Goal: Transaction & Acquisition: Purchase product/service

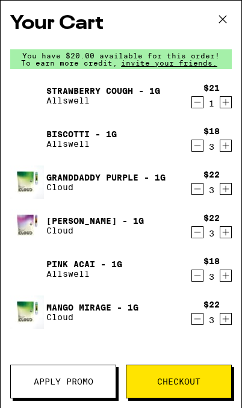
click at [196, 326] on icon "Decrement" at bounding box center [197, 319] width 11 height 14
click at [199, 278] on icon "Decrement" at bounding box center [197, 275] width 11 height 14
click at [194, 235] on icon "Decrement" at bounding box center [197, 232] width 11 height 14
click at [198, 193] on icon "Decrement" at bounding box center [197, 189] width 11 height 14
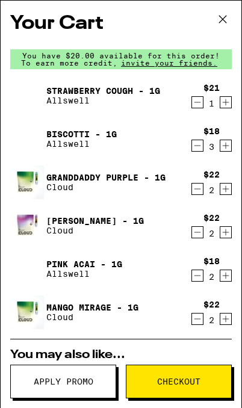
click at [200, 146] on icon "Decrement" at bounding box center [197, 145] width 11 height 14
click at [196, 146] on icon "Decrement" at bounding box center [197, 145] width 11 height 14
click at [197, 283] on icon "Decrement" at bounding box center [197, 275] width 11 height 14
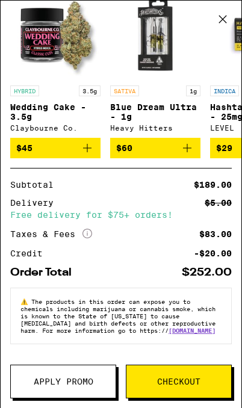
scroll to position [401, 0]
click at [66, 383] on span "Apply Promo" at bounding box center [64, 381] width 60 height 8
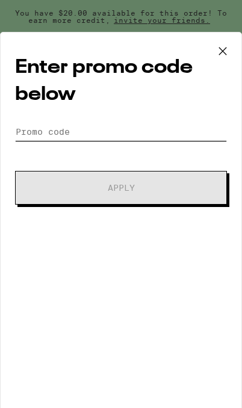
click at [49, 129] on input "Promo Code" at bounding box center [121, 132] width 212 height 18
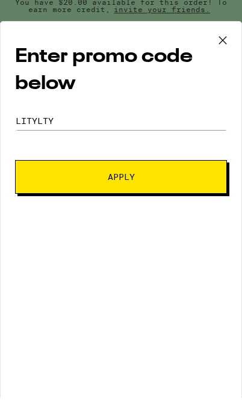
click at [52, 182] on button "Apply" at bounding box center [121, 188] width 212 height 34
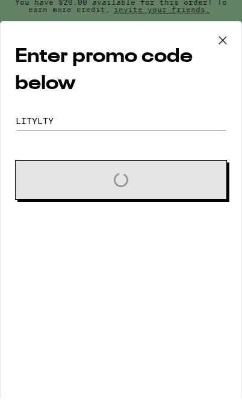
scroll to position [10, 0]
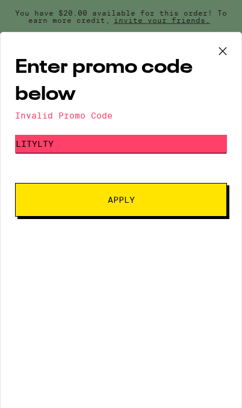
click at [37, 152] on input "Litylty" at bounding box center [121, 144] width 212 height 18
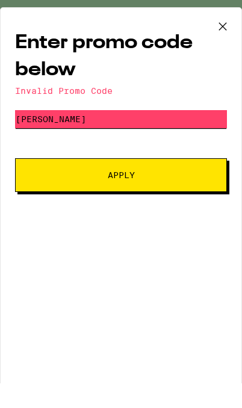
type input "[PERSON_NAME]"
click at [30, 192] on button "Apply" at bounding box center [121, 200] width 212 height 34
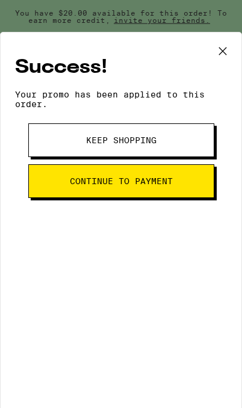
scroll to position [35, 0]
click at [110, 185] on span "Continue to payment" at bounding box center [121, 181] width 103 height 8
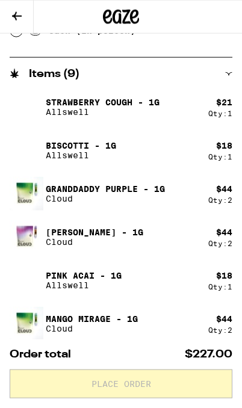
scroll to position [571, 0]
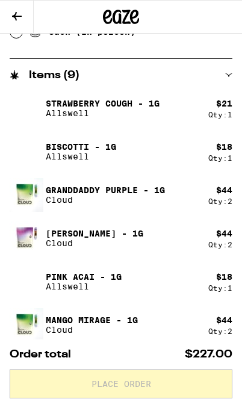
click at [17, 13] on icon at bounding box center [17, 16] width 14 height 14
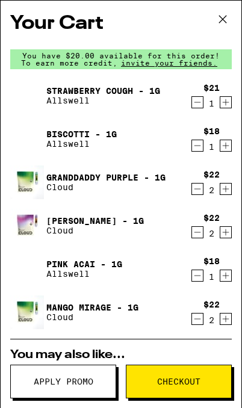
click at [196, 323] on icon "Decrement" at bounding box center [197, 319] width 11 height 14
click at [227, 322] on icon "Increment" at bounding box center [225, 319] width 11 height 14
click at [198, 227] on icon "Decrement" at bounding box center [197, 232] width 11 height 14
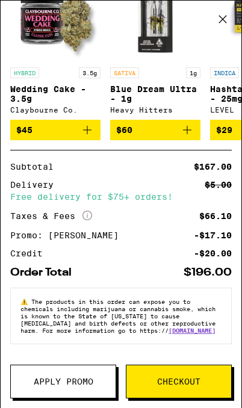
scroll to position [419, 0]
